Goal: Check status: Check status

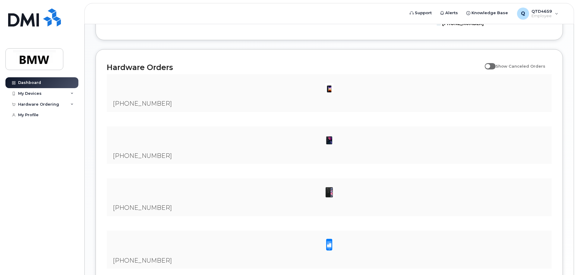
scroll to position [392, 0]
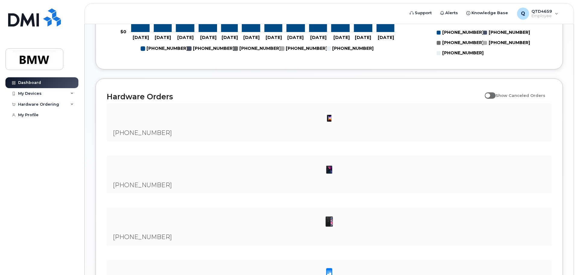
click at [496, 98] on span at bounding box center [490, 95] width 11 height 6
click at [490, 94] on input "Show Canceled Orders" at bounding box center [487, 92] width 5 height 5
click at [496, 98] on span at bounding box center [490, 95] width 11 height 6
click at [490, 94] on input "Show Canceled Orders" at bounding box center [487, 92] width 5 height 5
checkbox input "false"
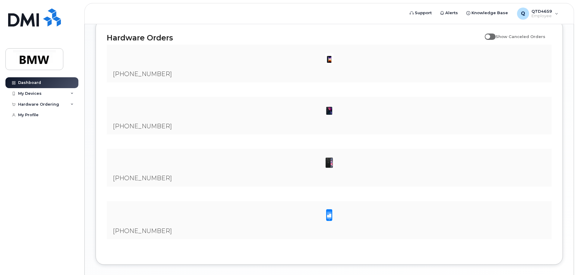
scroll to position [452, 0]
drag, startPoint x: 129, startPoint y: 82, endPoint x: 137, endPoint y: 85, distance: 8.4
click at [129, 81] on div "[PHONE_NUMBER]" at bounding box center [329, 62] width 445 height 38
click at [324, 113] on img at bounding box center [329, 109] width 12 height 12
click at [328, 163] on img at bounding box center [329, 161] width 12 height 12
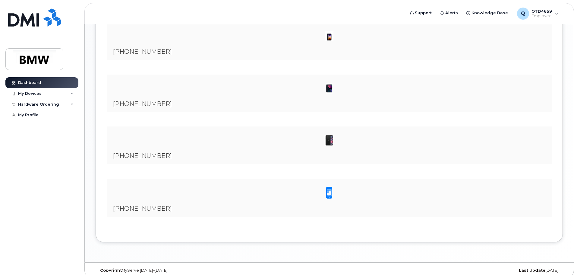
scroll to position [485, 0]
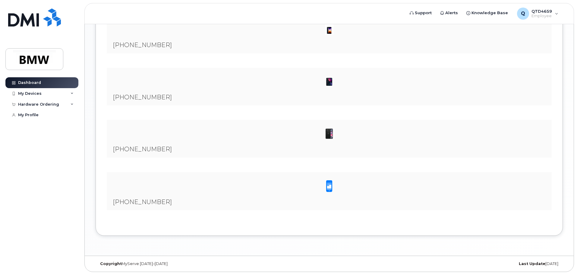
drag, startPoint x: 328, startPoint y: 172, endPoint x: 328, endPoint y: 176, distance: 4.2
click at [328, 174] on div "[PHONE_NUMBER] Showing 1 To 10 Of 40 Entries 1 2 3 4 864-705-8024 Showing 1 To …" at bounding box center [329, 120] width 445 height 209
click at [331, 191] on span at bounding box center [329, 186] width 12 height 13
click at [332, 191] on span at bounding box center [329, 186] width 12 height 13
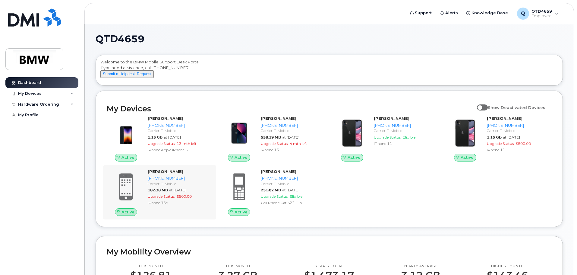
scroll to position [0, 0]
